Goal: Browse casually: Explore the website without a specific task or goal

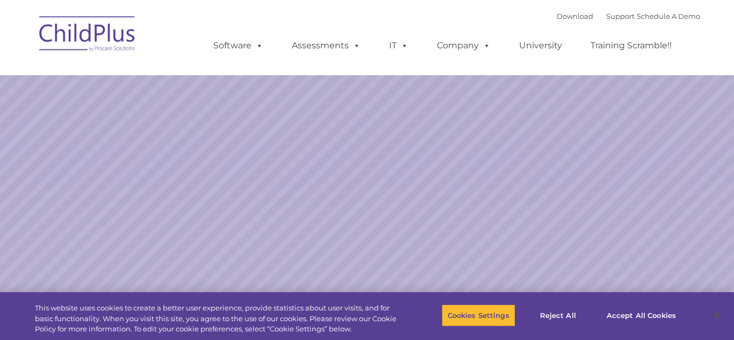
select select "MEDIUM"
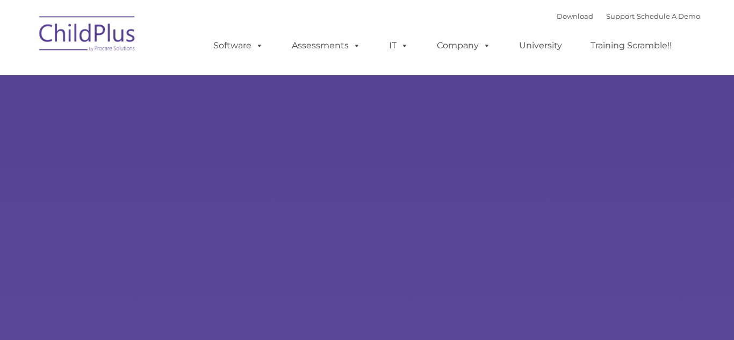
type input ""
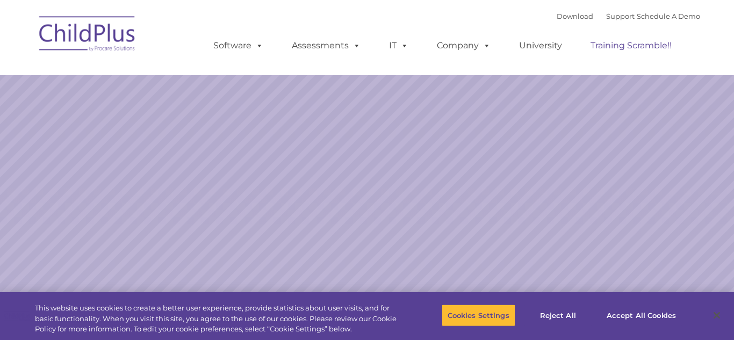
select select "MEDIUM"
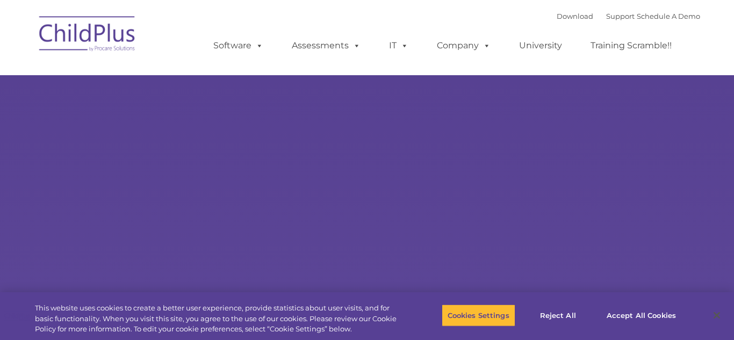
select select "MEDIUM"
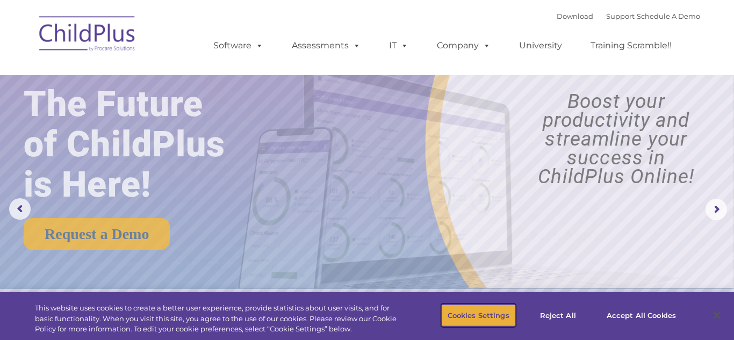
click at [462, 312] on button "Cookies Settings" at bounding box center [479, 315] width 74 height 23
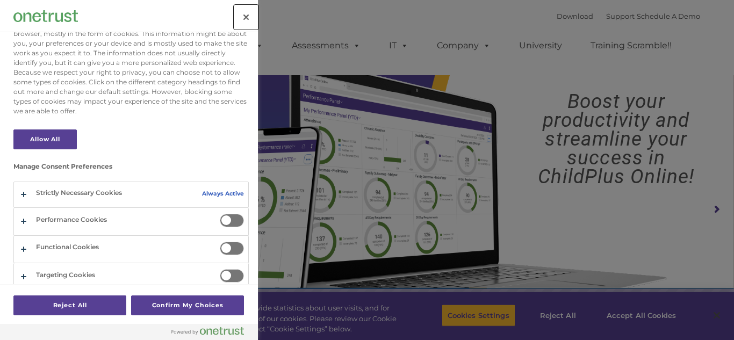
scroll to position [43, 0]
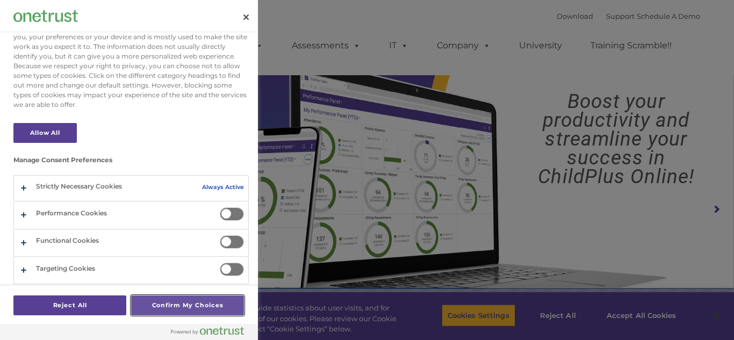
click at [214, 304] on button "Confirm My Choices" at bounding box center [187, 306] width 113 height 20
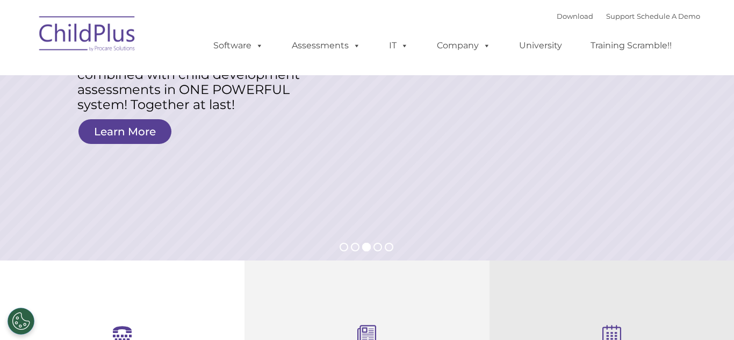
scroll to position [0, 0]
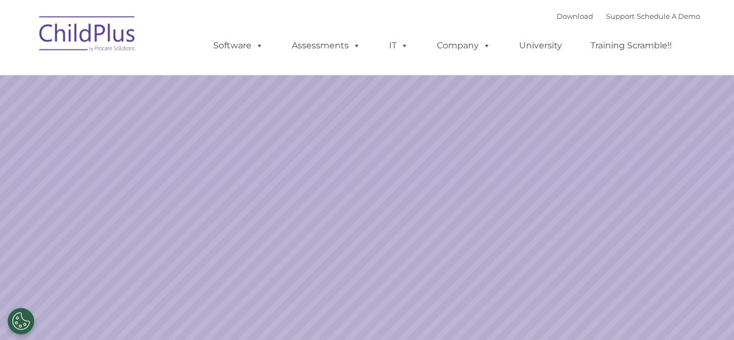
select select "MEDIUM"
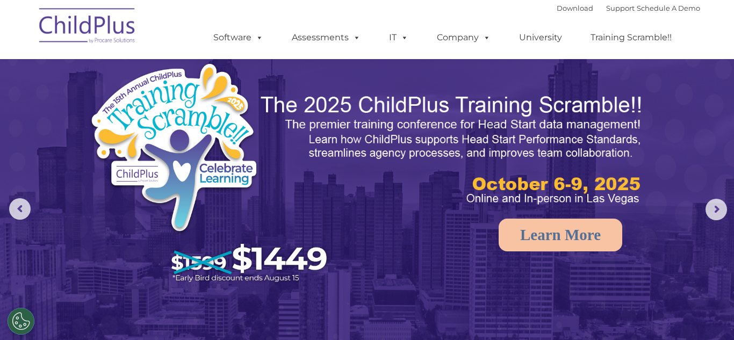
scroll to position [3, 0]
